Goal: Task Accomplishment & Management: Use online tool/utility

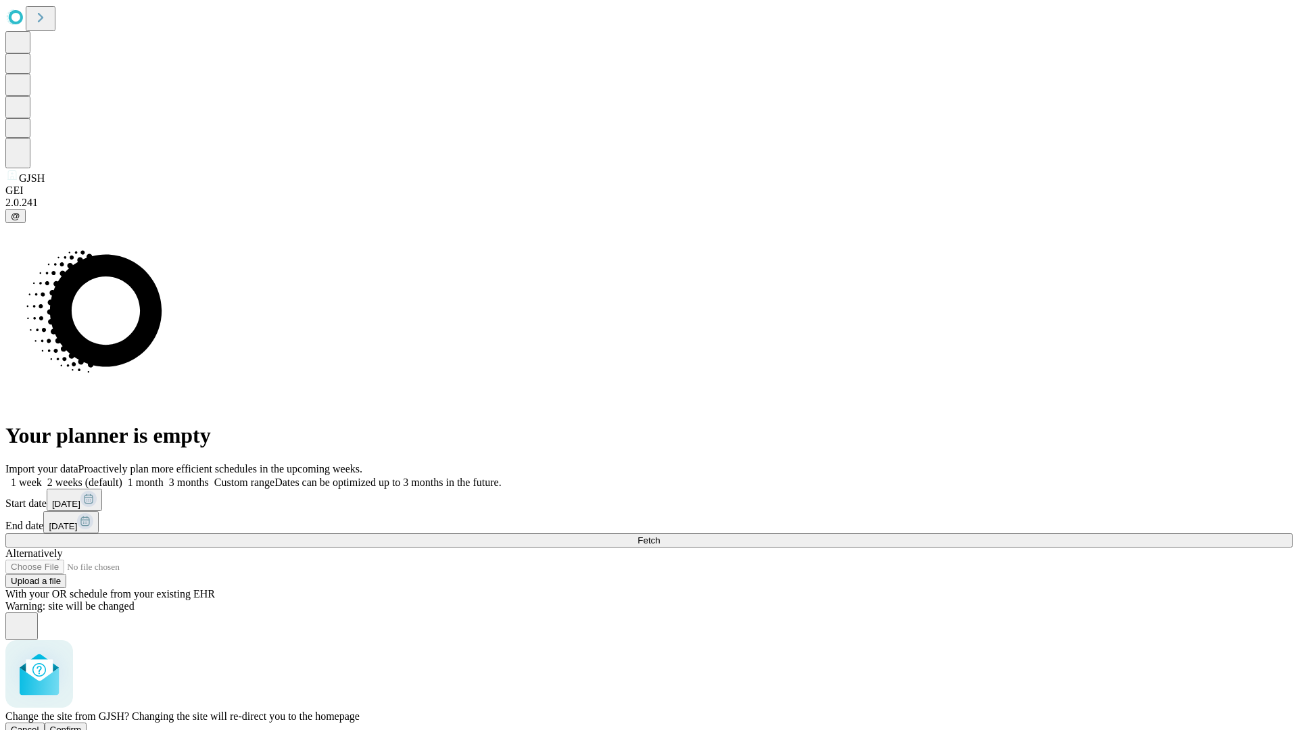
click at [82, 725] on span "Confirm" at bounding box center [66, 730] width 32 height 10
click at [164, 476] on label "1 month" at bounding box center [142, 481] width 41 height 11
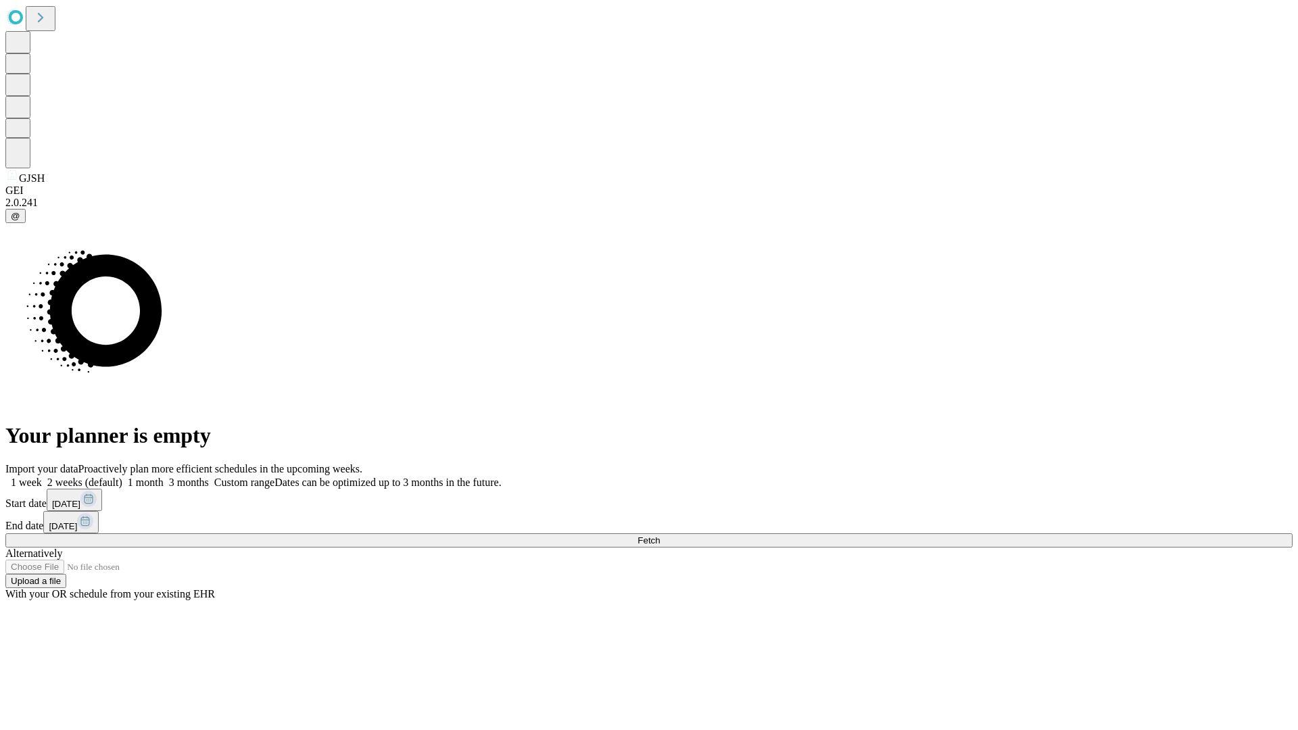
click at [660, 535] on span "Fetch" at bounding box center [648, 540] width 22 height 10
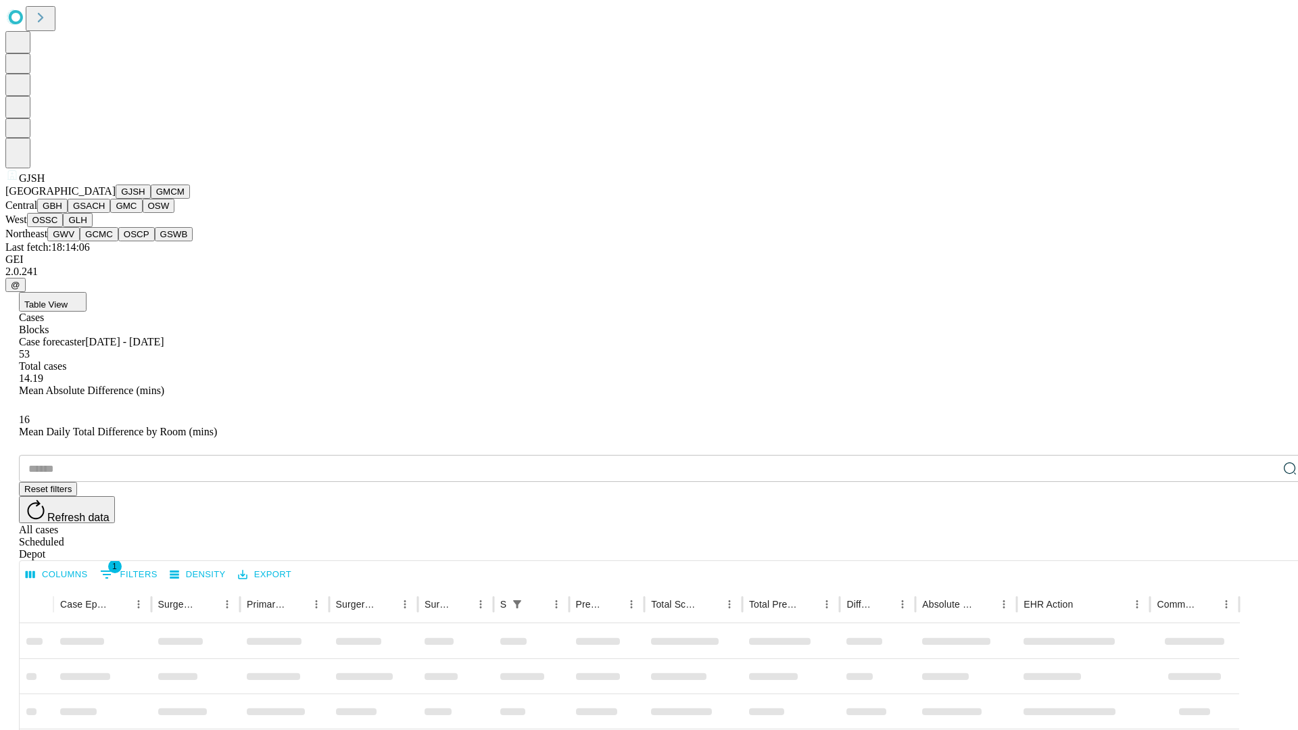
click at [151, 199] on button "GMCM" at bounding box center [170, 192] width 39 height 14
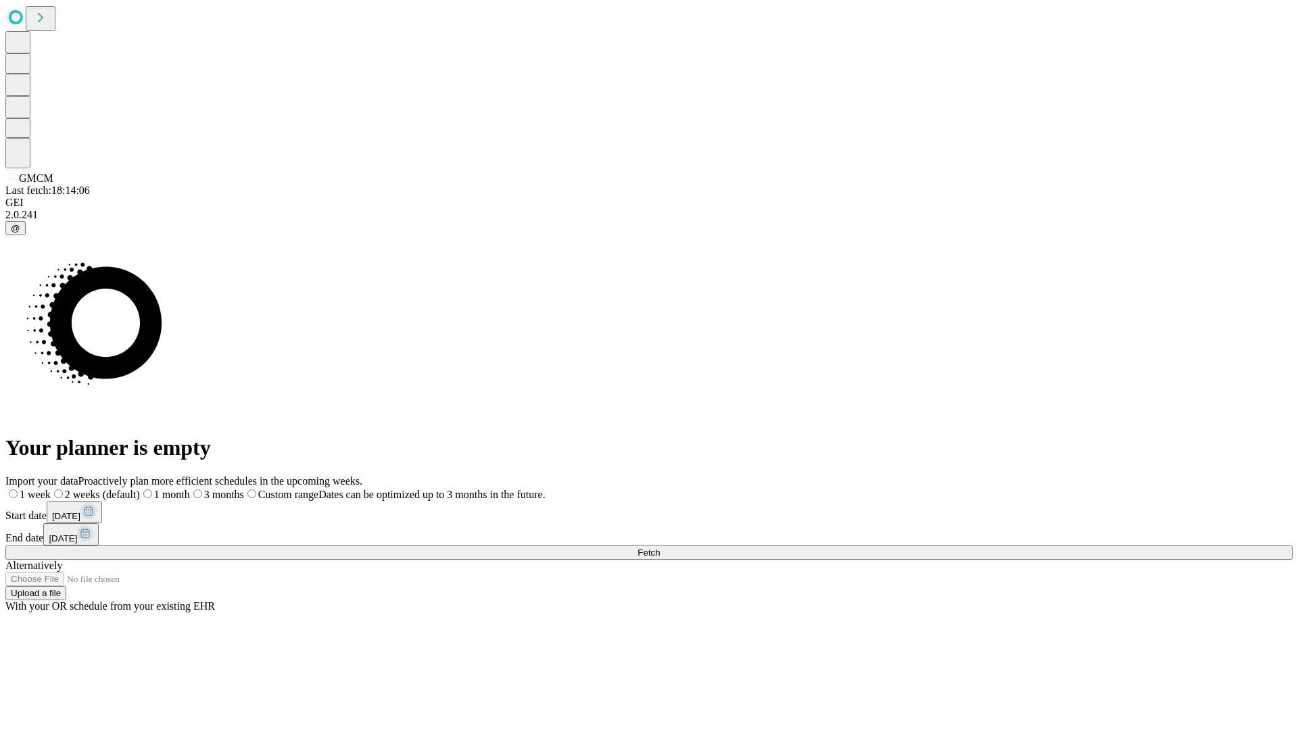
click at [190, 489] on label "1 month" at bounding box center [165, 494] width 50 height 11
click at [660, 547] on span "Fetch" at bounding box center [648, 552] width 22 height 10
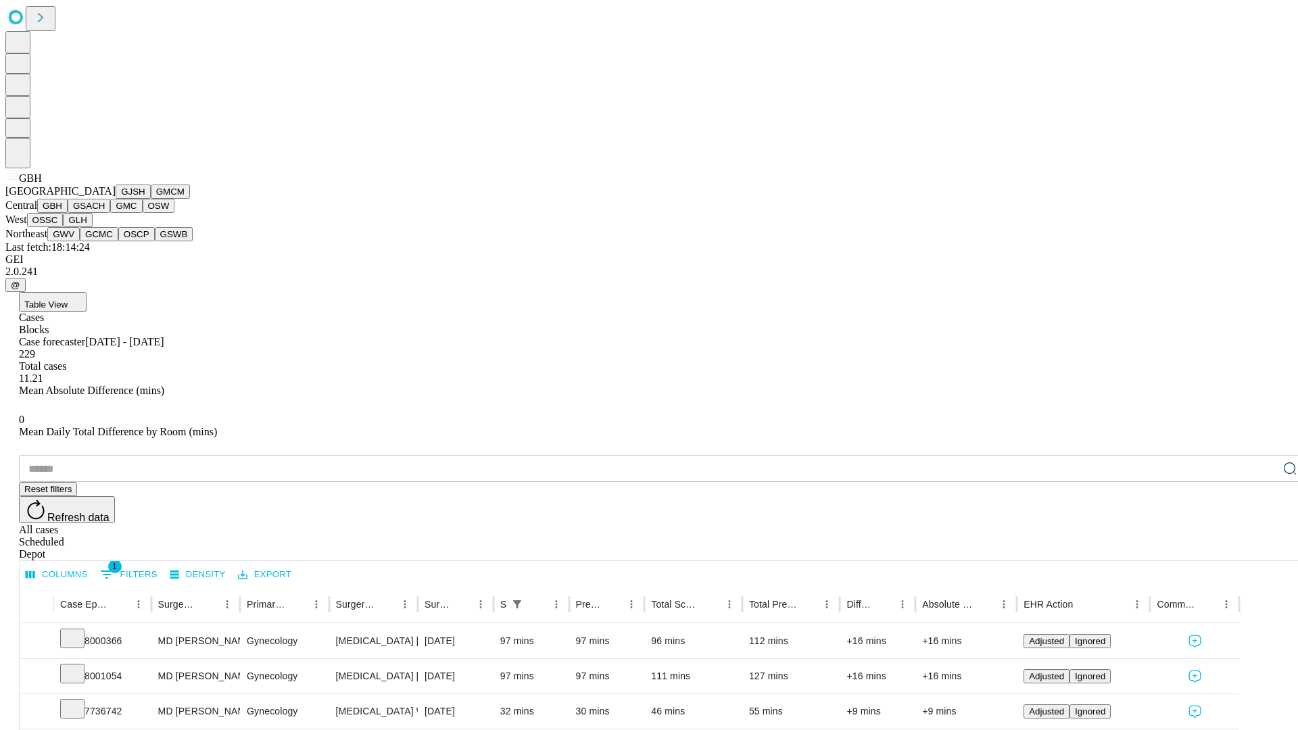
click at [105, 213] on button "GSACH" at bounding box center [89, 206] width 43 height 14
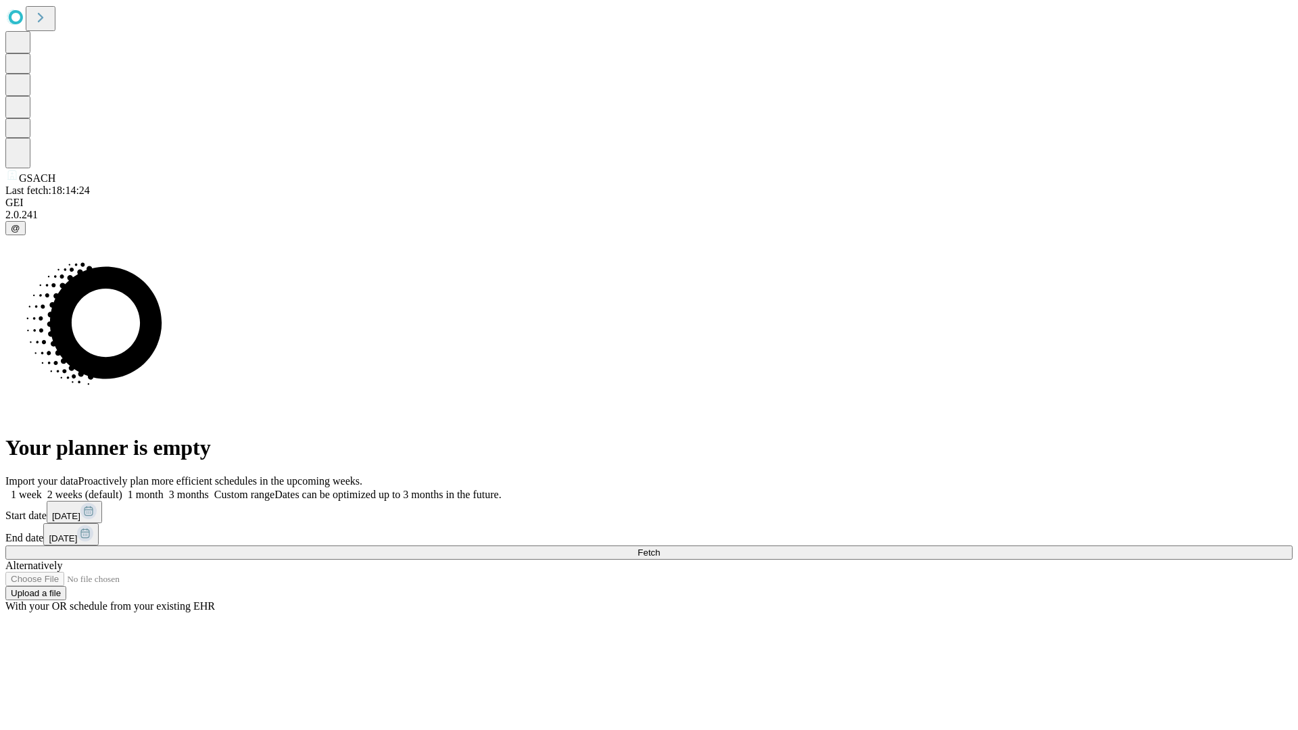
click at [660, 547] on span "Fetch" at bounding box center [648, 552] width 22 height 10
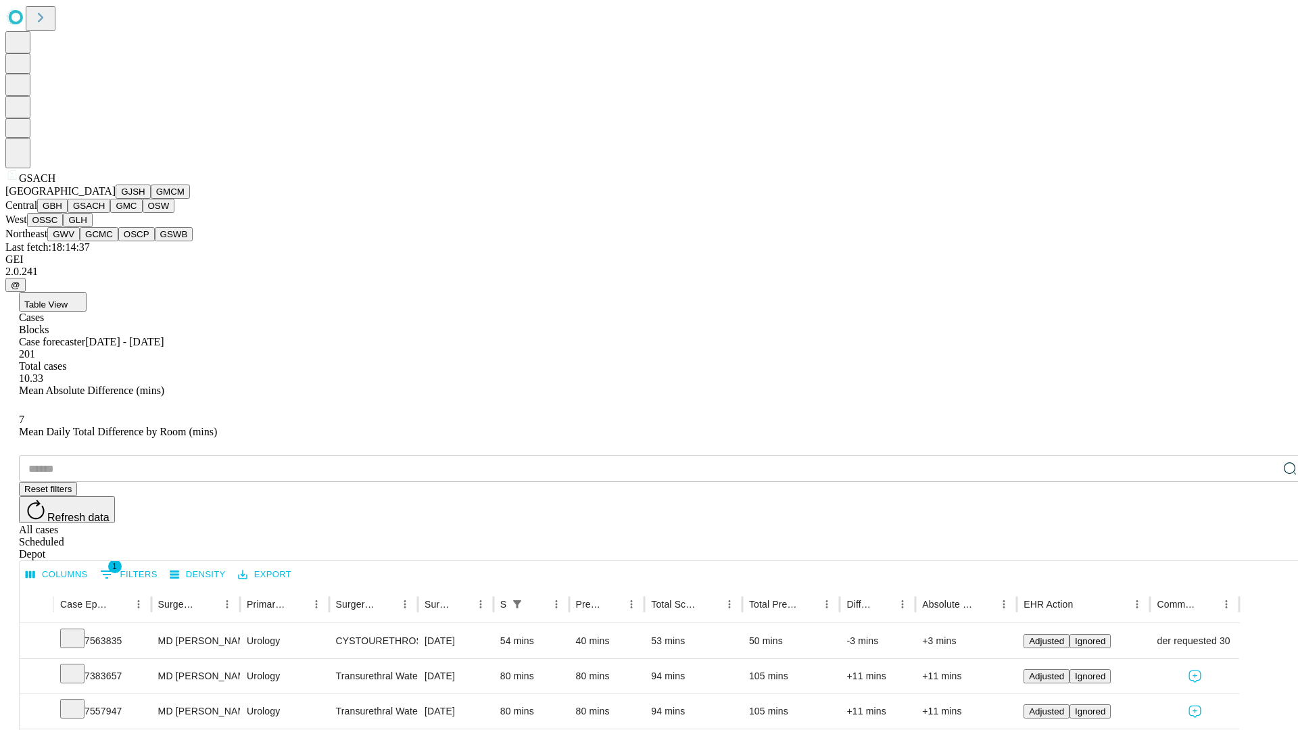
click at [110, 213] on button "GMC" at bounding box center [126, 206] width 32 height 14
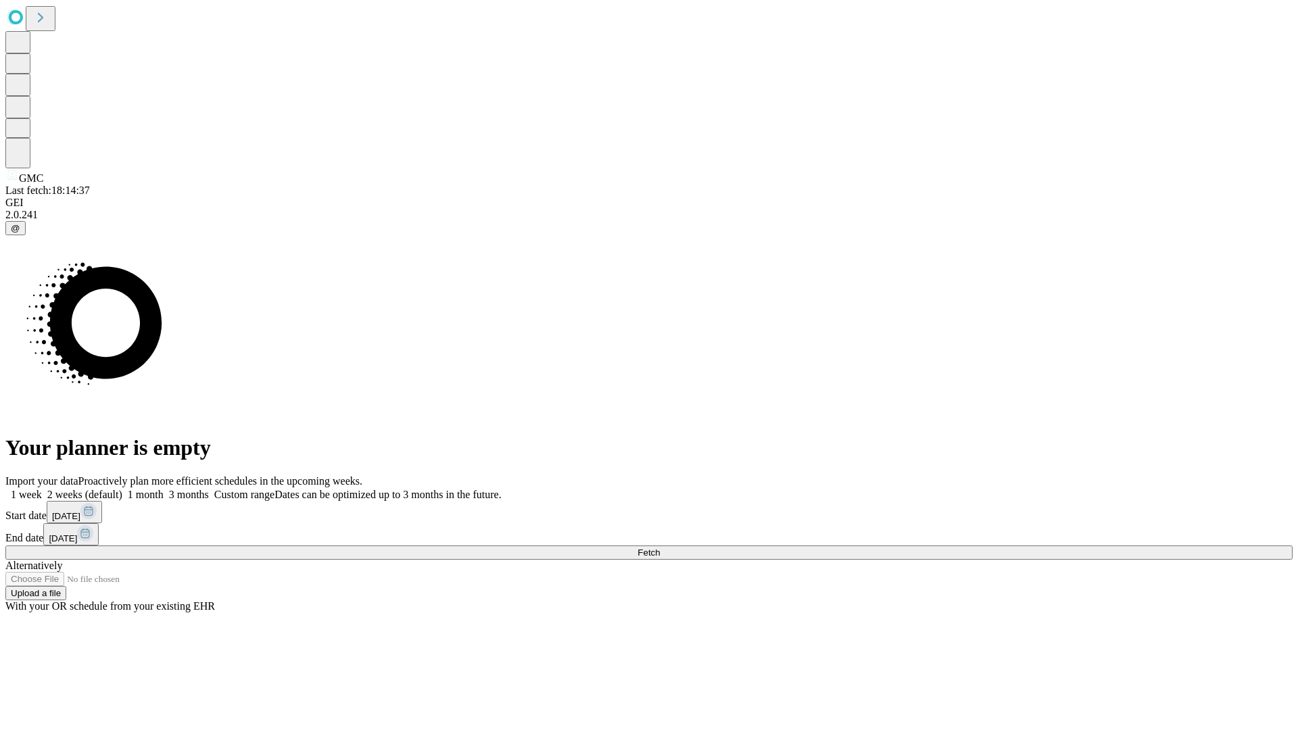
click at [164, 489] on label "1 month" at bounding box center [142, 494] width 41 height 11
click at [660, 547] on span "Fetch" at bounding box center [648, 552] width 22 height 10
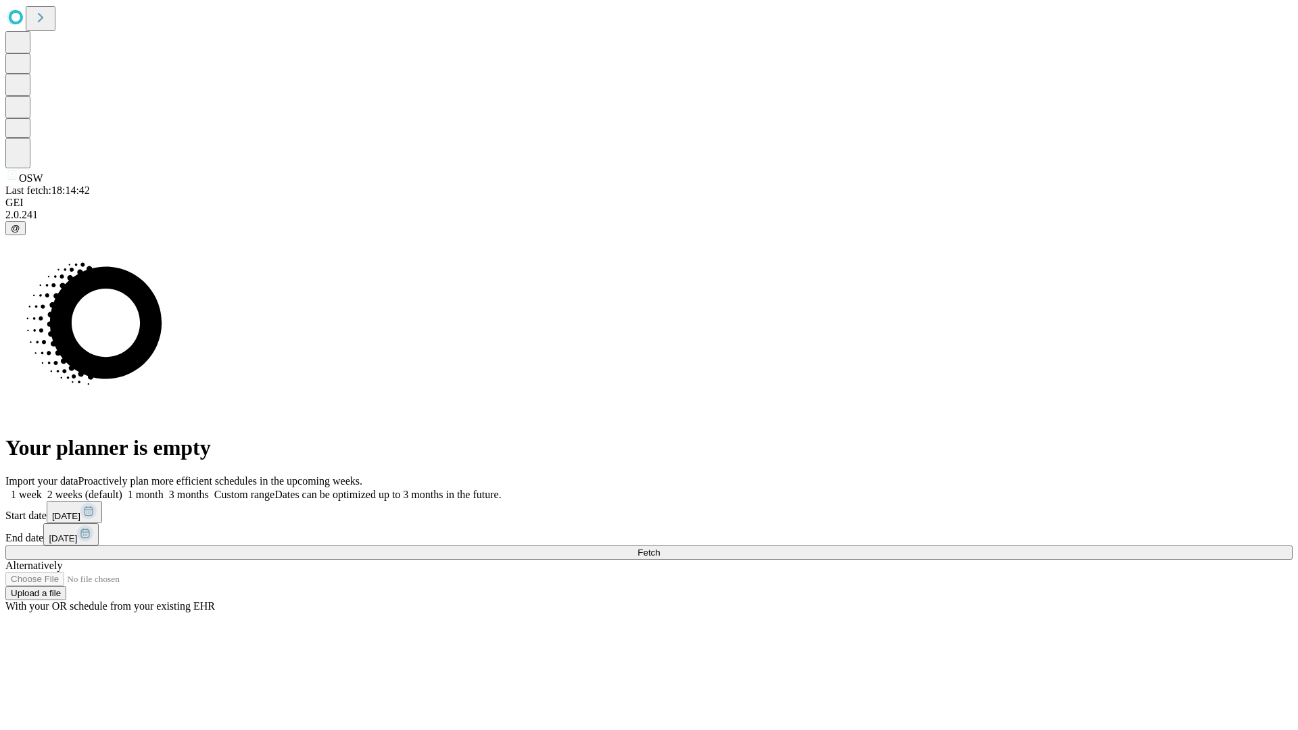
click at [164, 489] on label "1 month" at bounding box center [142, 494] width 41 height 11
click at [660, 547] on span "Fetch" at bounding box center [648, 552] width 22 height 10
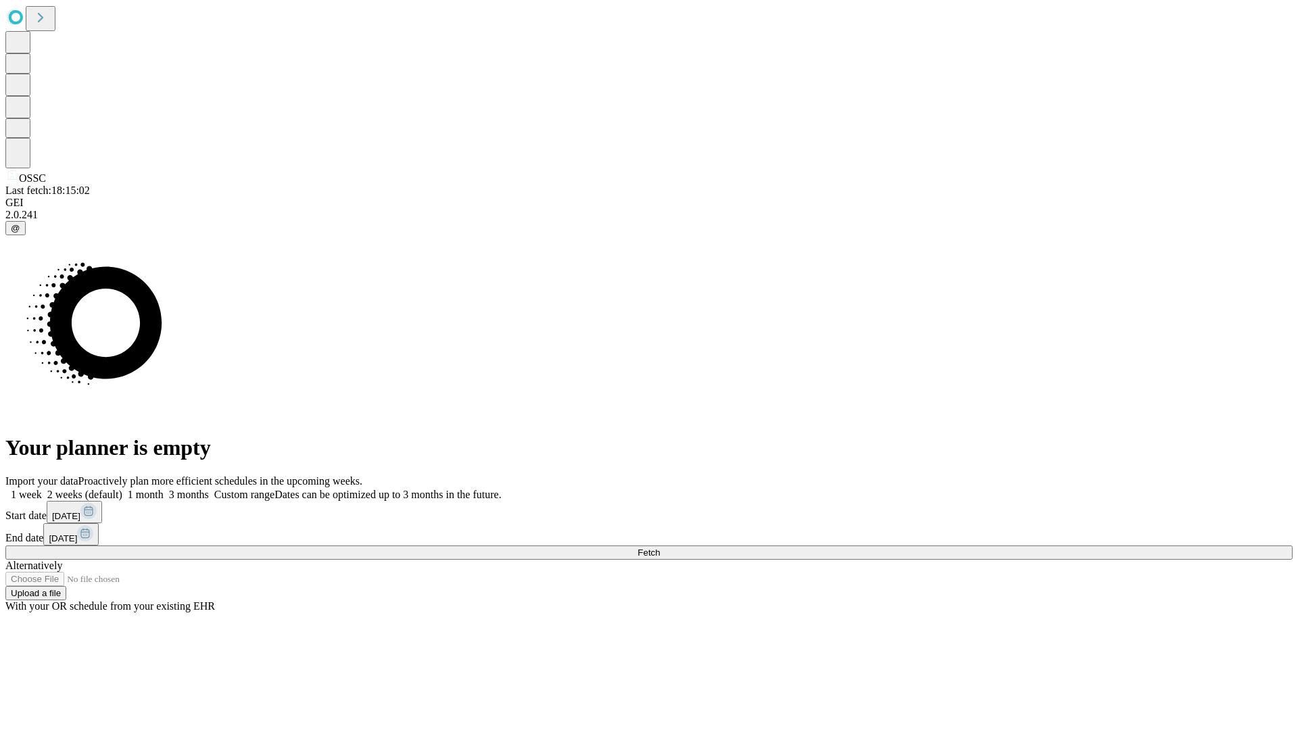
click at [164, 489] on label "1 month" at bounding box center [142, 494] width 41 height 11
click at [660, 547] on span "Fetch" at bounding box center [648, 552] width 22 height 10
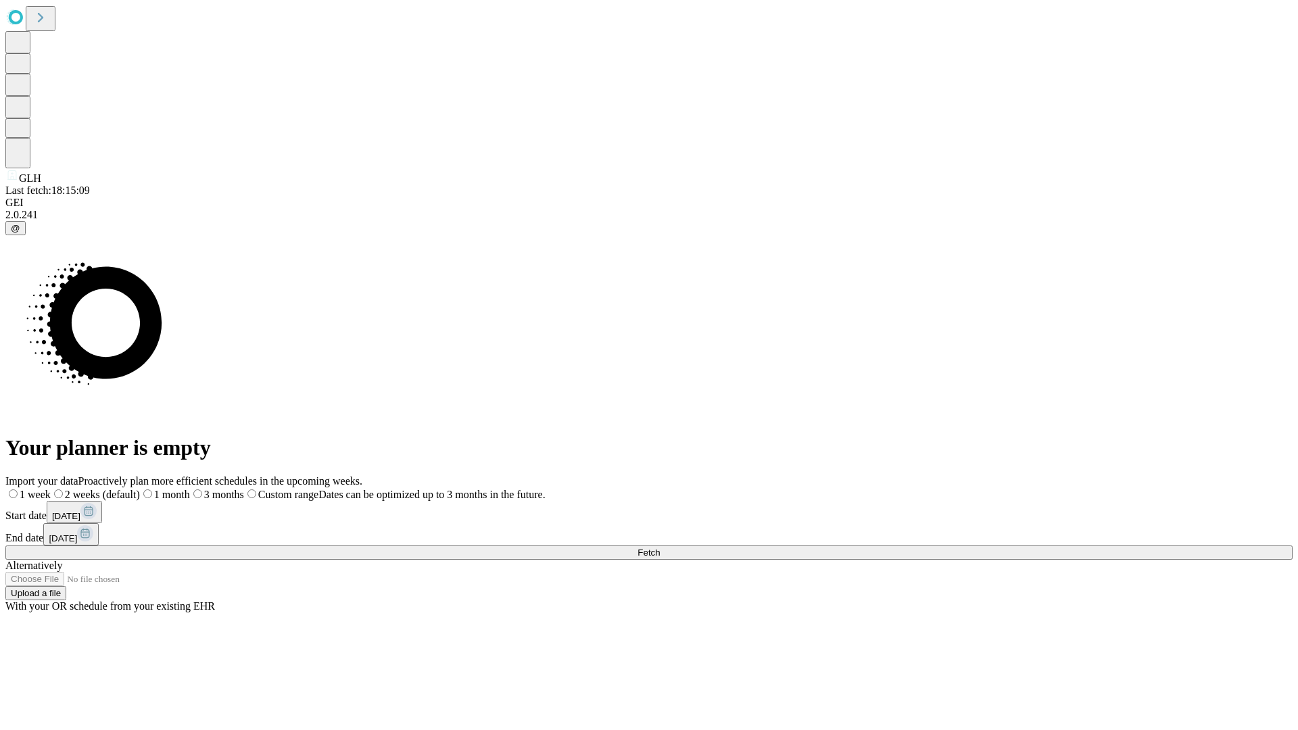
click at [660, 547] on span "Fetch" at bounding box center [648, 552] width 22 height 10
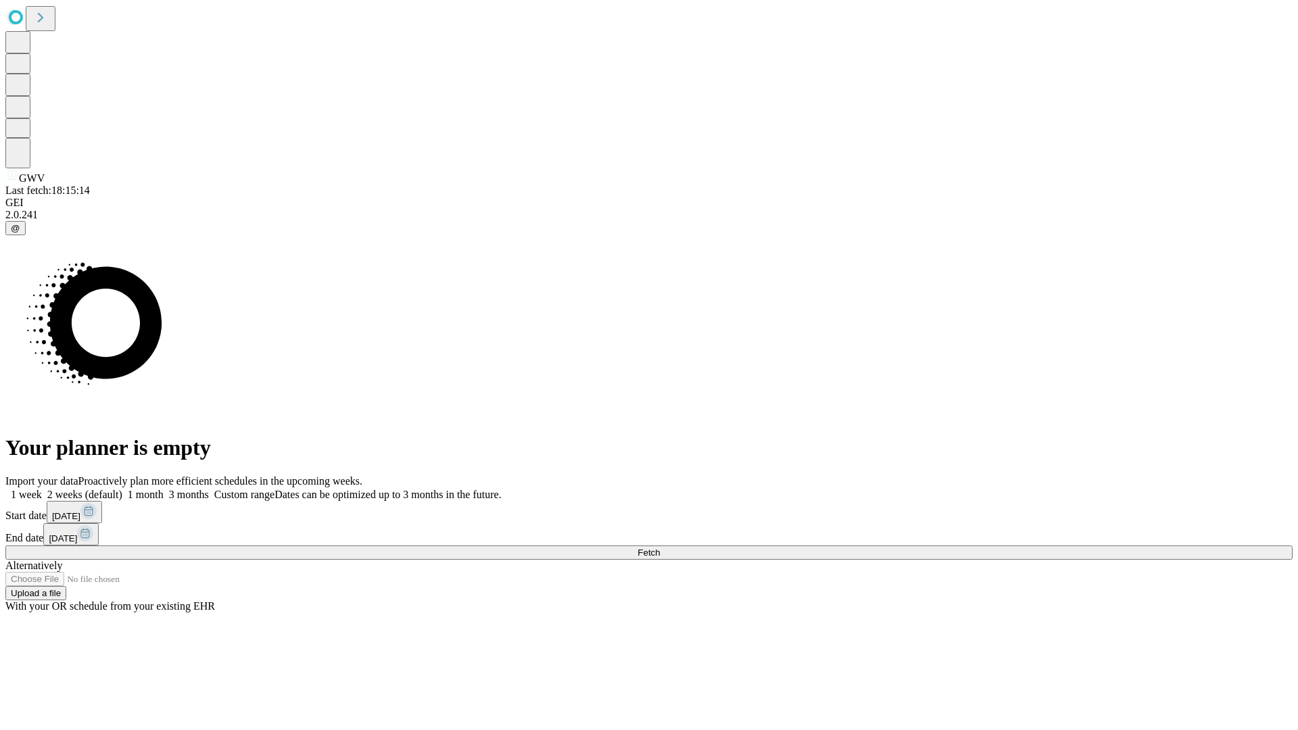
click at [164, 489] on label "1 month" at bounding box center [142, 494] width 41 height 11
click at [660, 547] on span "Fetch" at bounding box center [648, 552] width 22 height 10
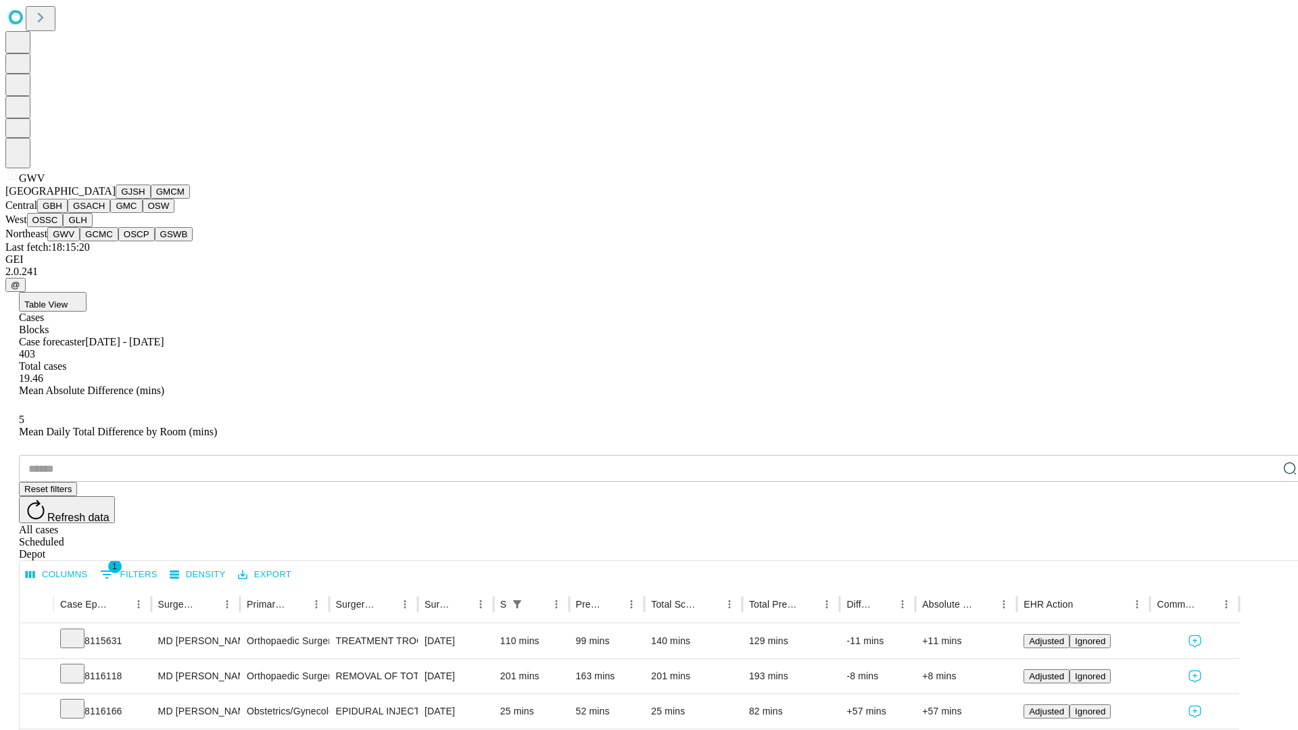
click at [105, 241] on button "GCMC" at bounding box center [99, 234] width 39 height 14
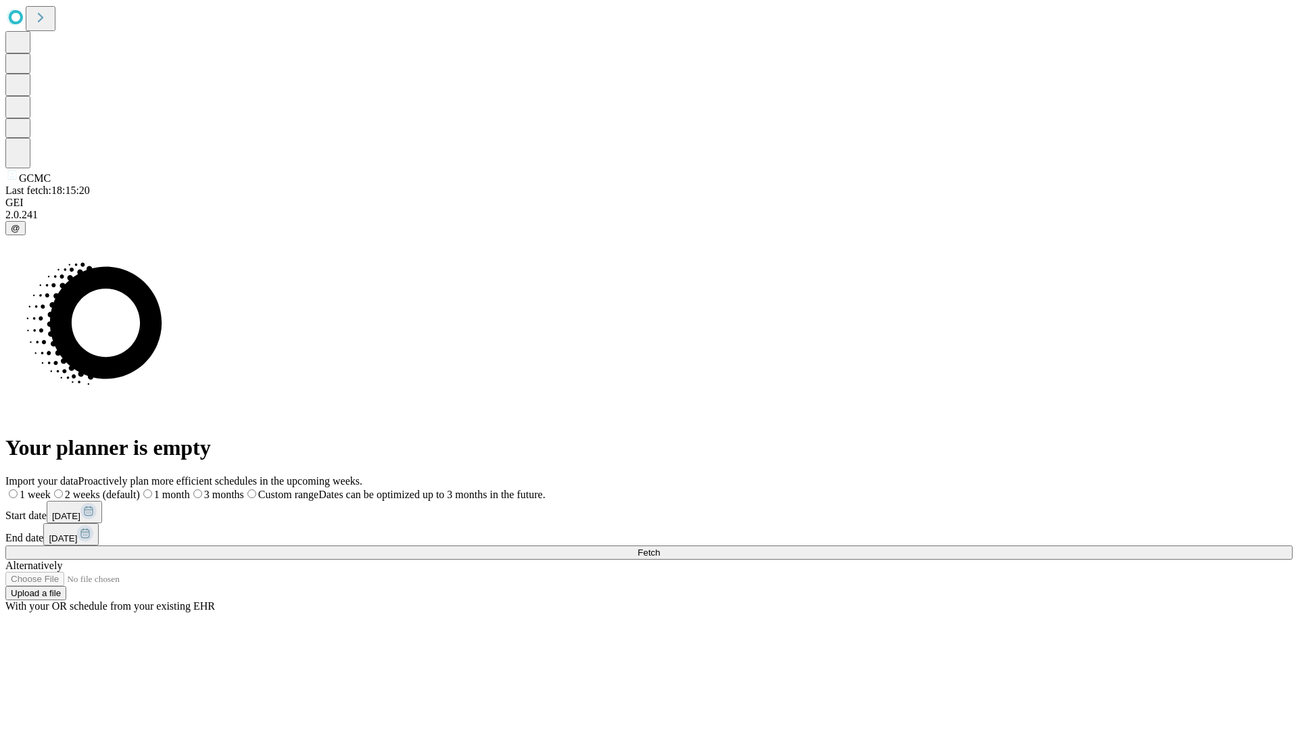
click at [660, 547] on span "Fetch" at bounding box center [648, 552] width 22 height 10
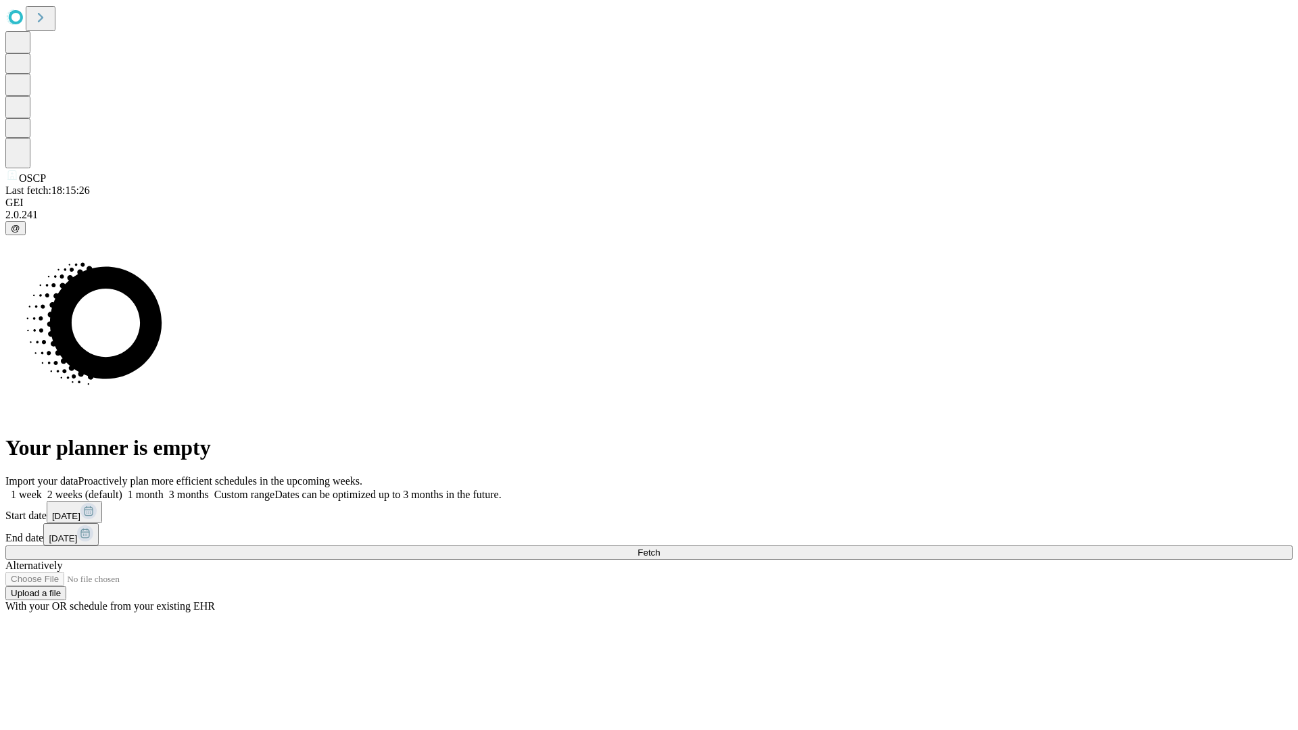
click at [164, 489] on label "1 month" at bounding box center [142, 494] width 41 height 11
click at [660, 547] on span "Fetch" at bounding box center [648, 552] width 22 height 10
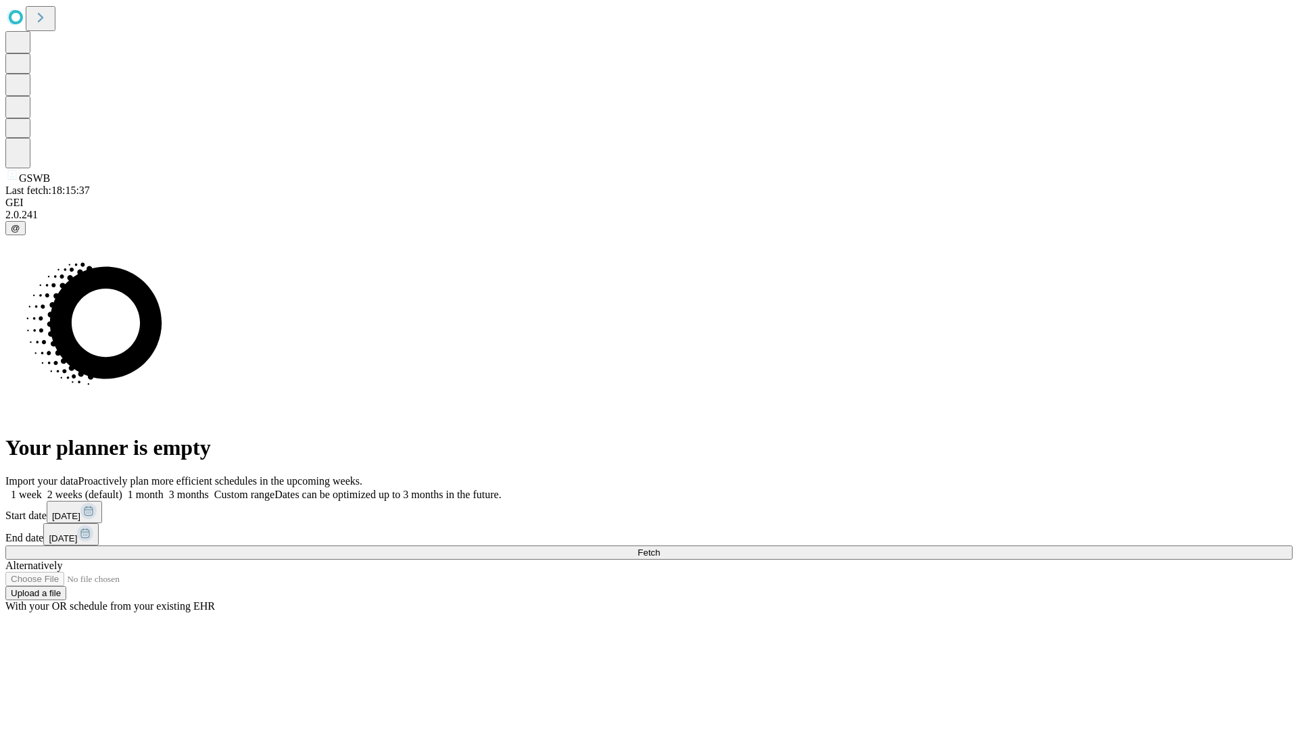
click at [660, 547] on span "Fetch" at bounding box center [648, 552] width 22 height 10
